Goal: Complete application form

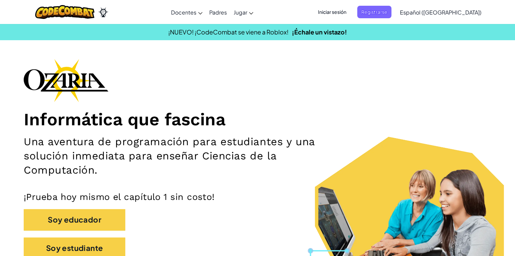
click at [267, 14] on span "Iniciar sesión" at bounding box center [332, 12] width 37 height 13
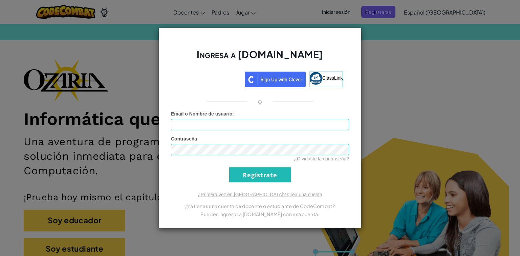
click at [267, 41] on div "Ingresa a [DOMAIN_NAME] ClassLink o Error desconocido. Email o Nombre de usuari…" at bounding box center [260, 128] width 520 height 256
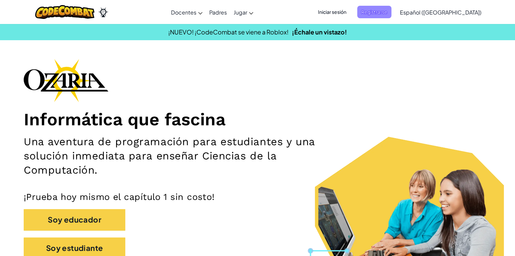
click at [267, 11] on span "Registrarse" at bounding box center [374, 12] width 34 height 13
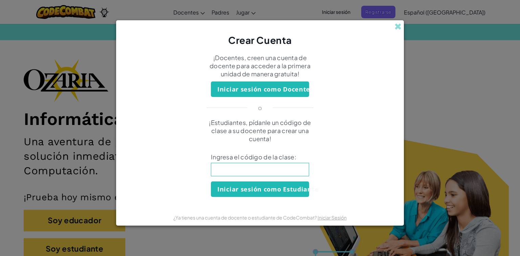
click at [230, 170] on input at bounding box center [260, 170] width 98 height 14
type input "CrashShowPush"
click at [246, 195] on button "Iniciar sesión como Estudiante" at bounding box center [260, 190] width 98 height 16
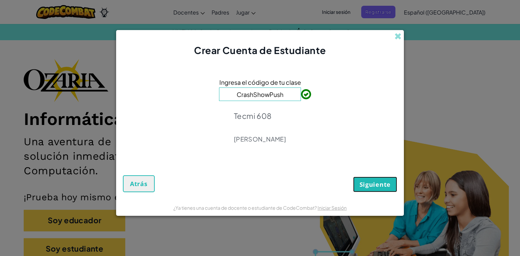
click at [267, 178] on button "Siguiente" at bounding box center [375, 185] width 44 height 16
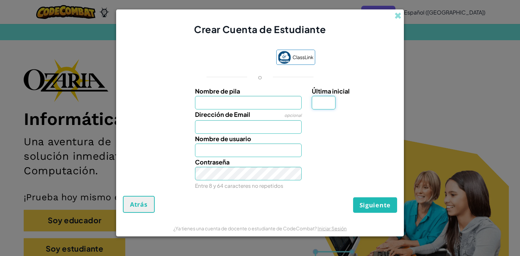
click at [267, 100] on input "Última inicial" at bounding box center [324, 103] width 24 height 14
type input "V"
click at [267, 101] on input "Nombre de pila" at bounding box center [248, 103] width 107 height 14
click at [267, 98] on input "V" at bounding box center [324, 103] width 24 height 14
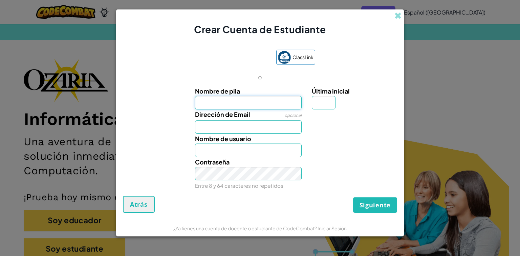
click at [240, 99] on input "Nombre de pila" at bounding box center [248, 103] width 107 height 14
click at [218, 152] on input "Nombre de usuario" at bounding box center [248, 151] width 107 height 14
click at [250, 98] on input "Nombre de pila" at bounding box center [248, 103] width 107 height 14
click at [248, 104] on input "Nombre de pila" at bounding box center [248, 103] width 107 height 14
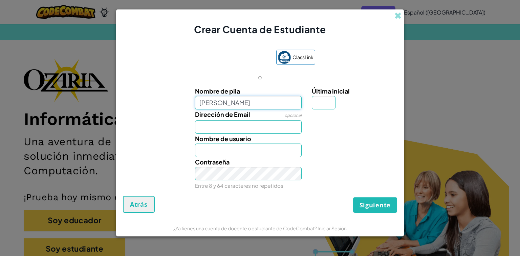
type input "[PERSON_NAME]"
click at [199, 131] on input "Dirección de Email" at bounding box center [248, 127] width 107 height 14
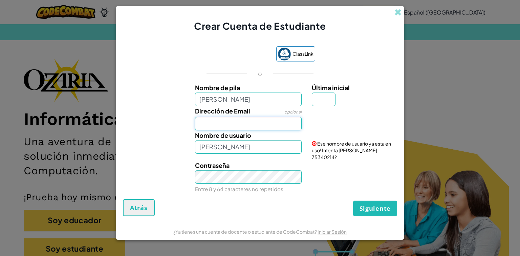
type input "a"
type input "[EMAIL_ADDRESS][DOMAIN_NAME]"
click at [267, 103] on input "Última inicial" at bounding box center [324, 100] width 24 height 14
type input "M"
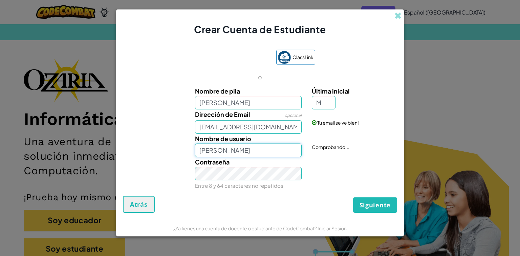
click at [267, 149] on input "[PERSON_NAME]" at bounding box center [248, 151] width 107 height 14
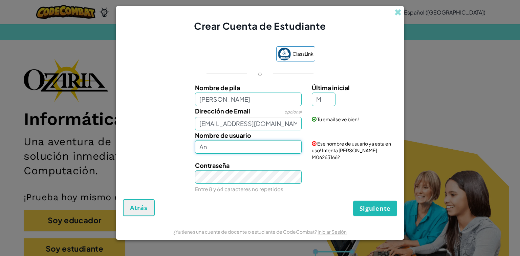
type input "A"
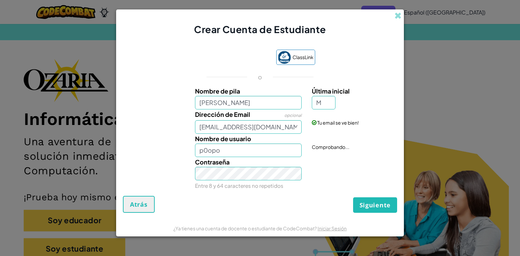
click at [267, 179] on div "Contraseña Entre 8 y 64 caracteres no repetidos" at bounding box center [259, 173] width 281 height 33
click at [267, 154] on input "p0opo" at bounding box center [248, 151] width 107 height 14
type input "p"
click at [267, 198] on button "Siguiente" at bounding box center [375, 206] width 44 height 16
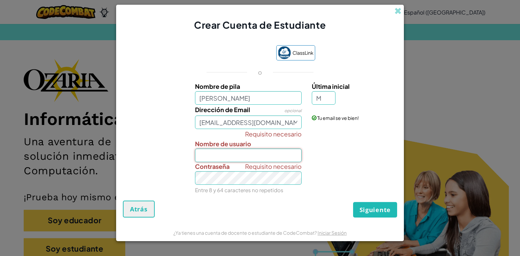
click at [267, 154] on input "Nombre de usuario" at bounding box center [248, 156] width 107 height 14
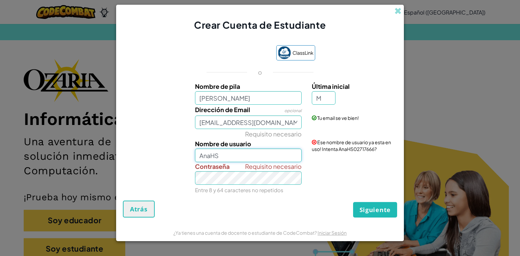
click at [242, 158] on input "AnaHS" at bounding box center [248, 156] width 107 height 14
type input "AnaHSLT"
click at [267, 166] on div "Requisito necesario Contraseña Entre 8 y 64 caracteres no repetidos" at bounding box center [259, 178] width 281 height 33
click at [267, 170] on div "Requisito necesario Contraseña Entre 8 y 64 caracteres no repetidos" at bounding box center [259, 178] width 281 height 33
click at [267, 206] on span "Siguiente" at bounding box center [374, 210] width 31 height 8
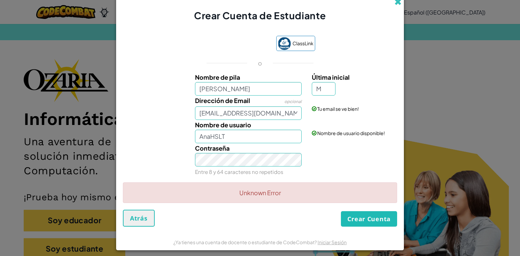
click at [267, 4] on span at bounding box center [397, 1] width 7 height 7
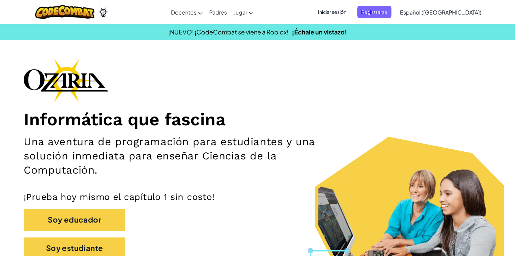
click at [267, 9] on span "Iniciar sesión" at bounding box center [332, 12] width 37 height 13
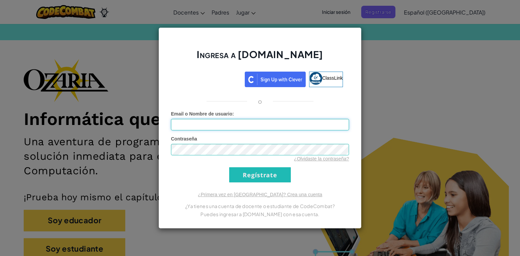
type input "AnaHSLT"
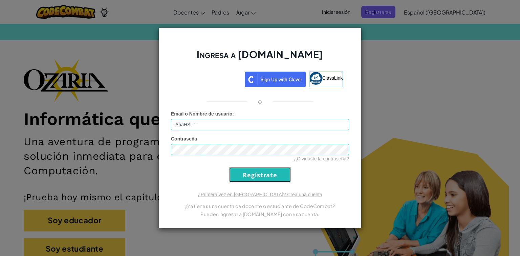
click at [267, 174] on input "Regístrate" at bounding box center [260, 174] width 62 height 15
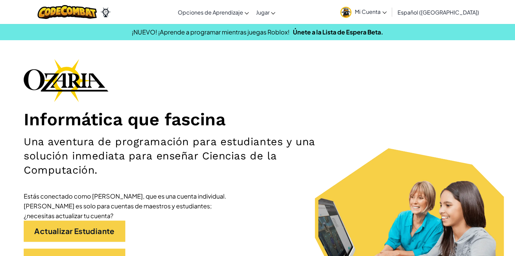
click at [351, 10] on img at bounding box center [345, 12] width 11 height 11
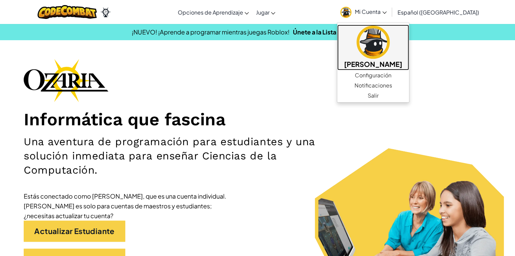
click at [378, 52] on img at bounding box center [372, 42] width 33 height 33
